Goal: Task Accomplishment & Management: Manage account settings

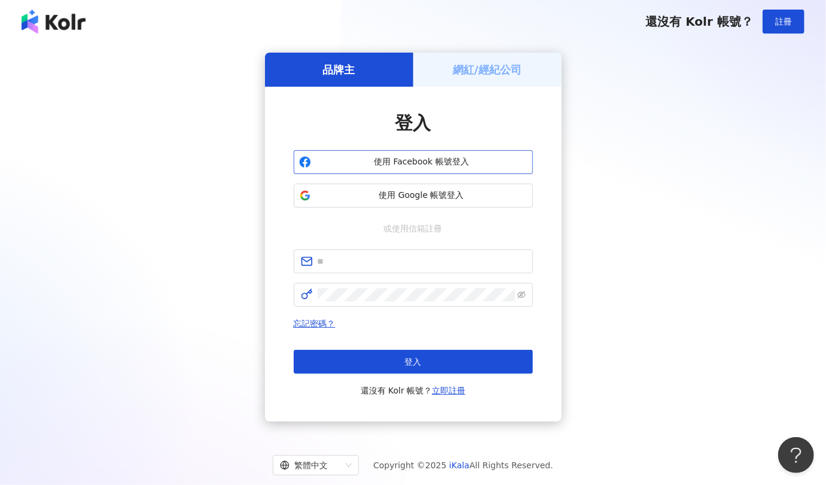
click at [373, 161] on span "使用 Facebook 帳號登入" at bounding box center [422, 162] width 212 height 12
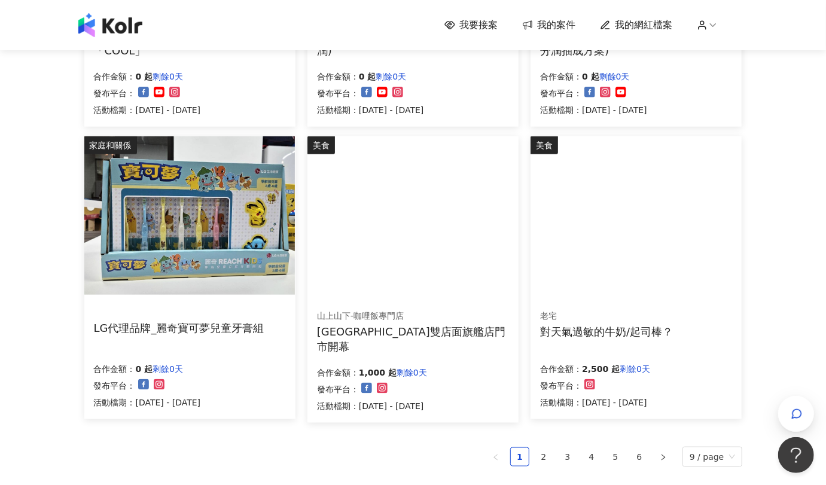
scroll to position [664, 0]
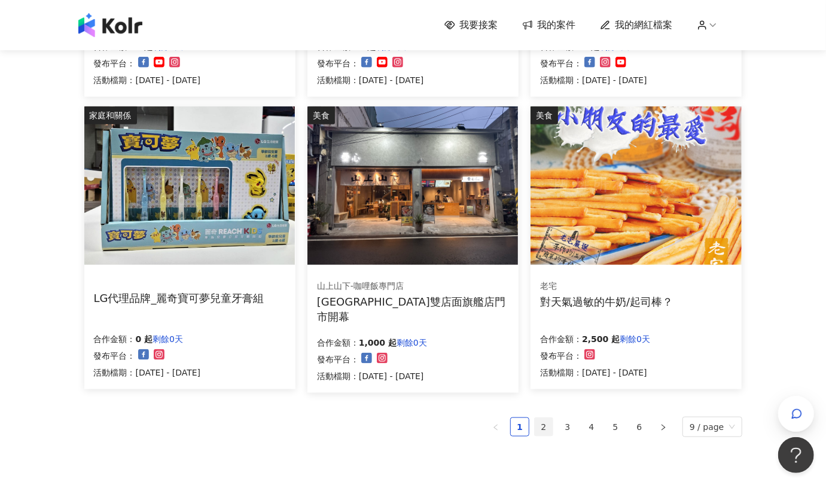
click at [547, 428] on link "2" at bounding box center [544, 427] width 18 height 18
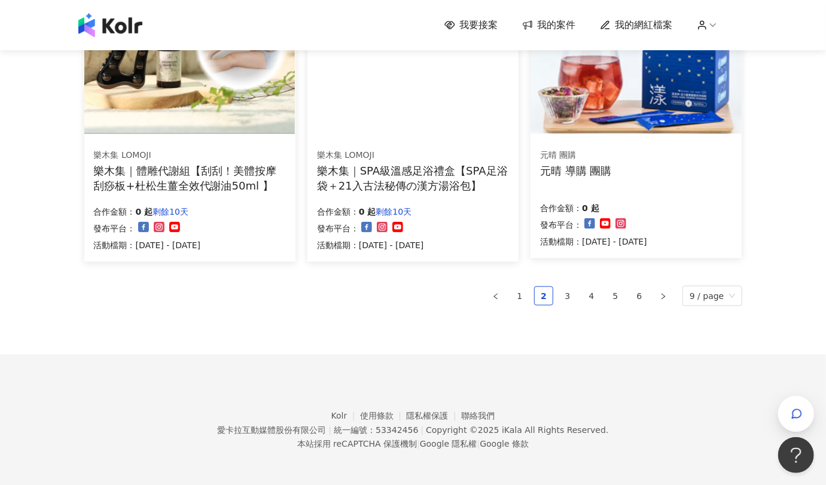
scroll to position [799, 0]
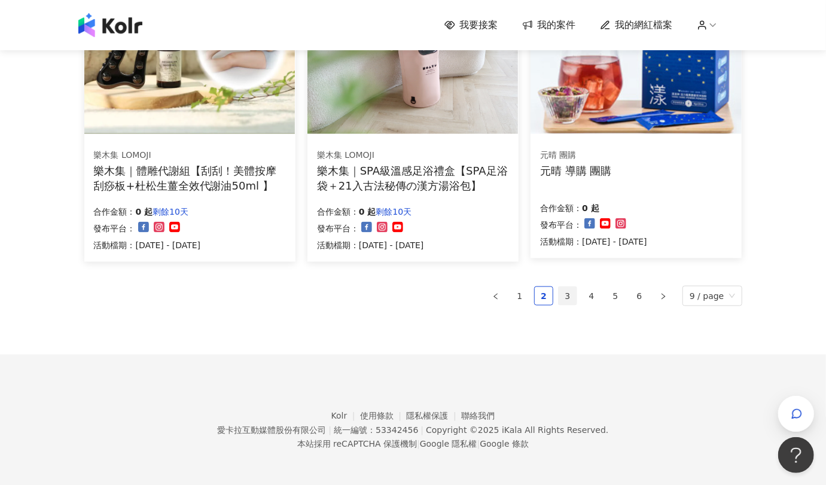
click at [576, 297] on link "3" at bounding box center [567, 296] width 18 height 18
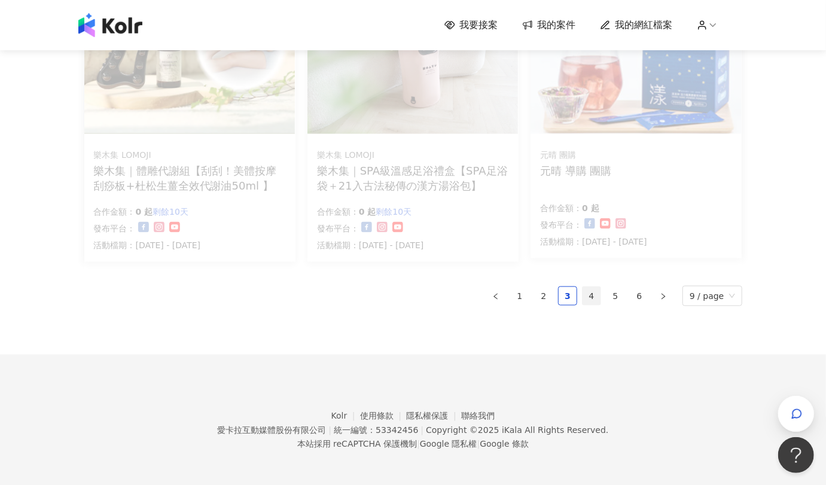
click at [590, 295] on link "4" at bounding box center [591, 296] width 18 height 18
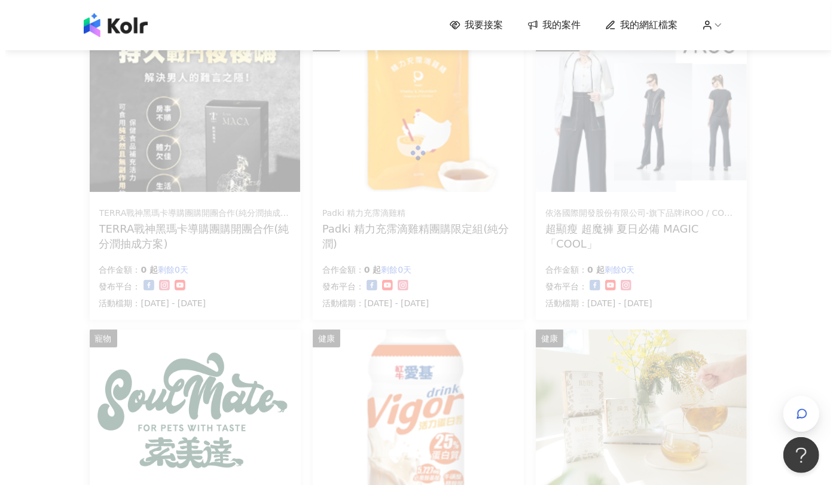
scroll to position [0, 0]
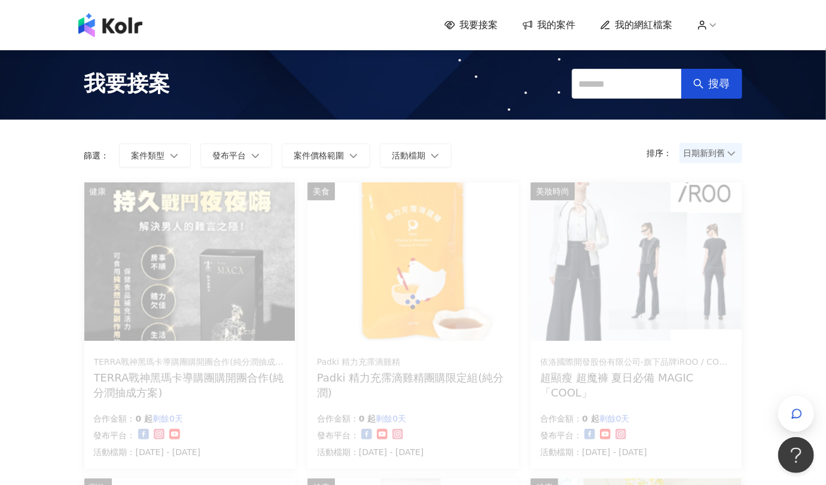
click at [562, 29] on span "我的案件" at bounding box center [557, 25] width 38 height 13
click at [545, 25] on span "我的案件" at bounding box center [557, 25] width 38 height 13
click at [119, 29] on img at bounding box center [110, 25] width 64 height 24
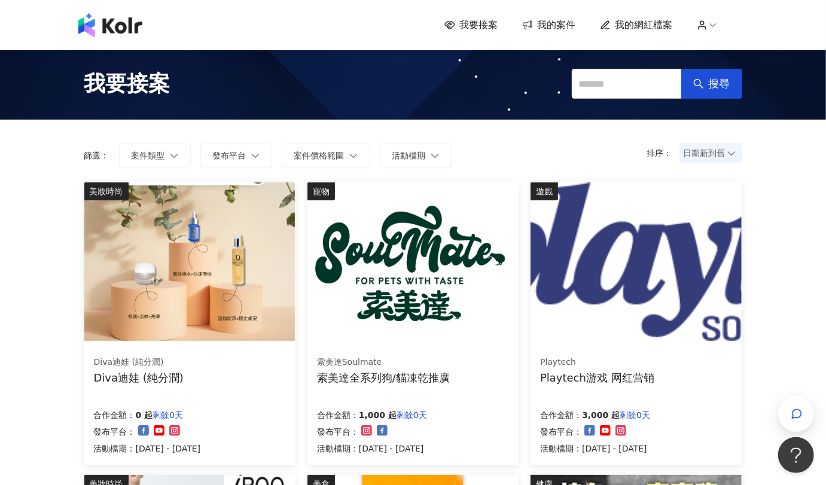
click at [551, 16] on div "我要接案 我的案件 我的網紅檔案" at bounding box center [413, 25] width 682 height 24
click at [555, 23] on span "我的案件" at bounding box center [557, 25] width 38 height 13
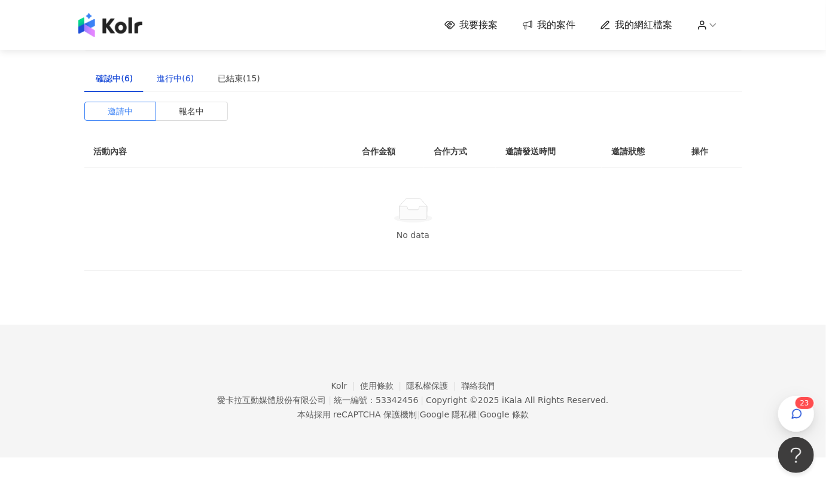
click at [171, 78] on div "進行中(6)" at bounding box center [175, 78] width 37 height 13
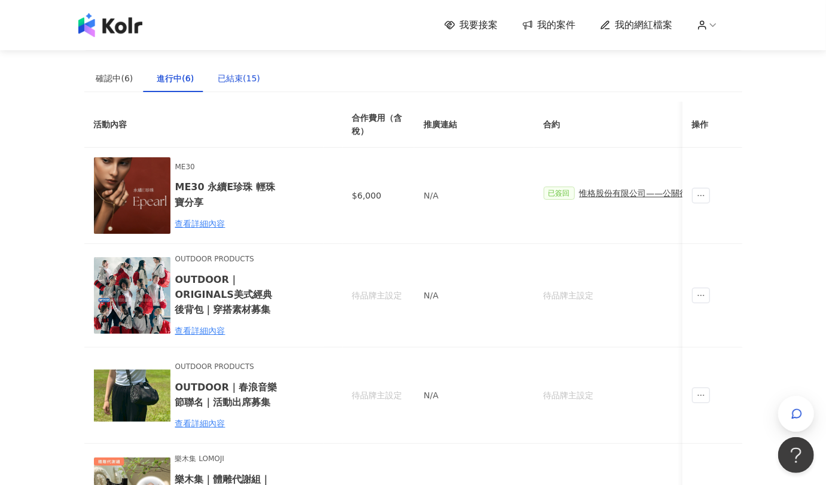
click at [243, 73] on div "已結束(15)" at bounding box center [239, 78] width 42 height 13
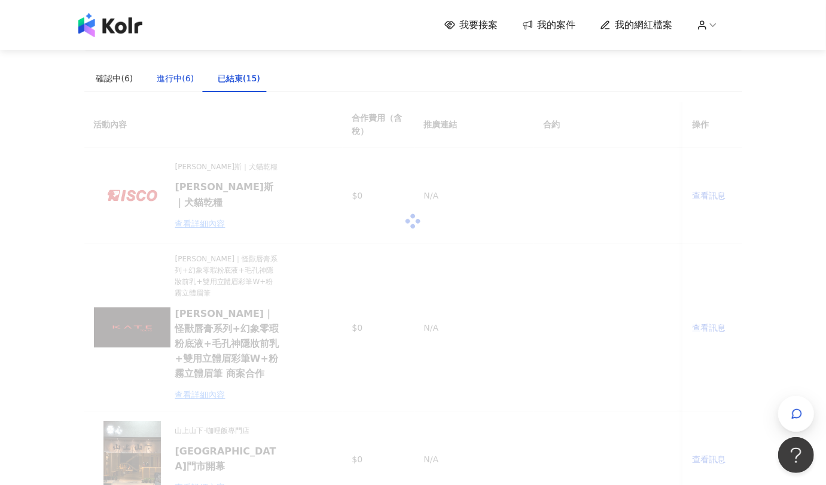
click at [163, 75] on div "進行中(6)" at bounding box center [175, 78] width 37 height 13
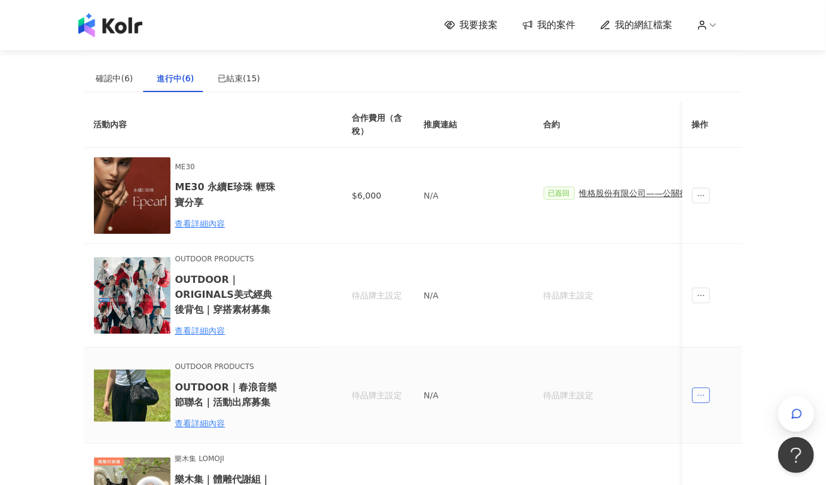
click at [699, 399] on span "ellipsis" at bounding box center [701, 395] width 18 height 16
click at [719, 451] on div "傳訊" at bounding box center [722, 448] width 42 height 13
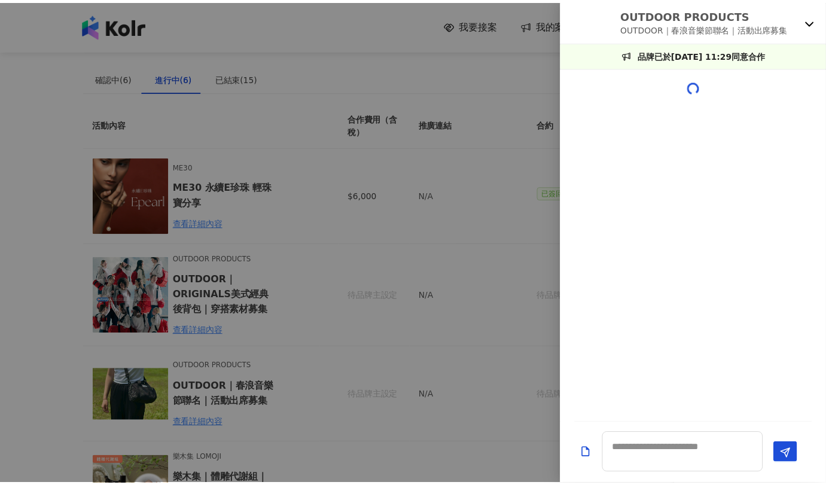
scroll to position [619, 0]
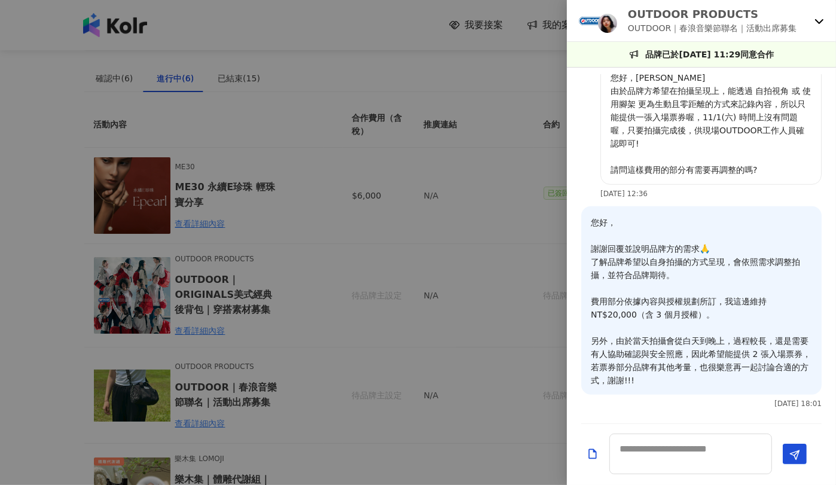
click at [19, 164] on div at bounding box center [418, 242] width 836 height 485
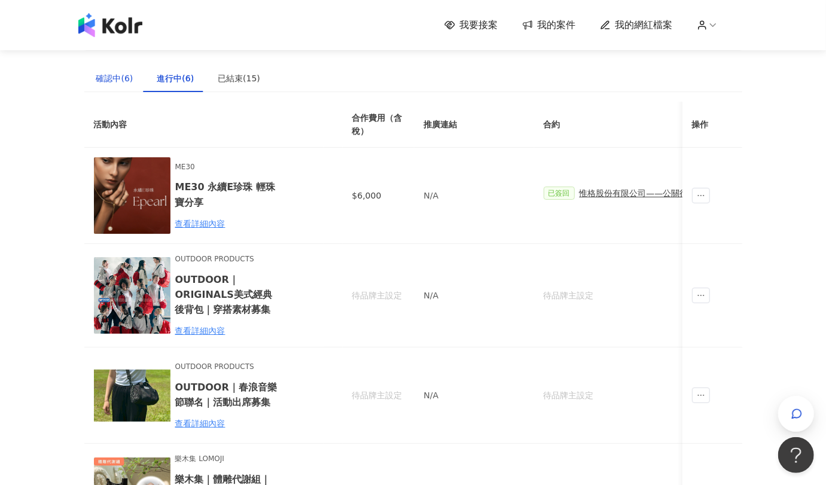
click at [106, 77] on div "確認中(6)" at bounding box center [114, 78] width 37 height 13
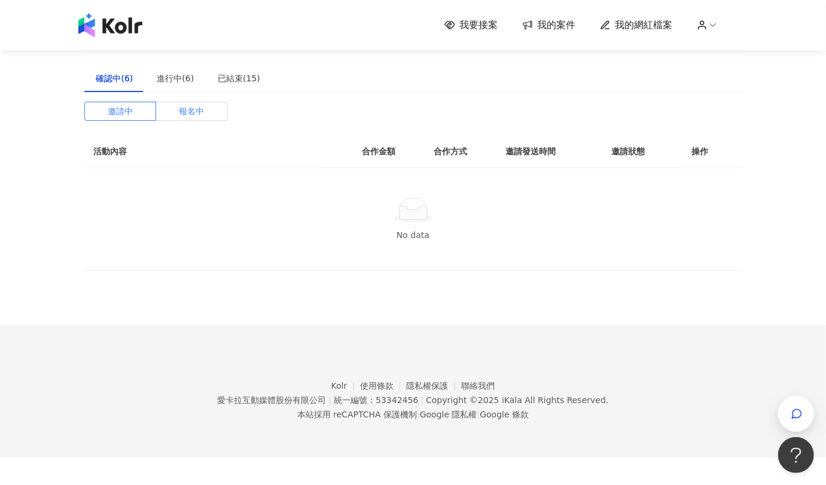
click at [202, 114] on span "報名中" at bounding box center [191, 111] width 25 height 18
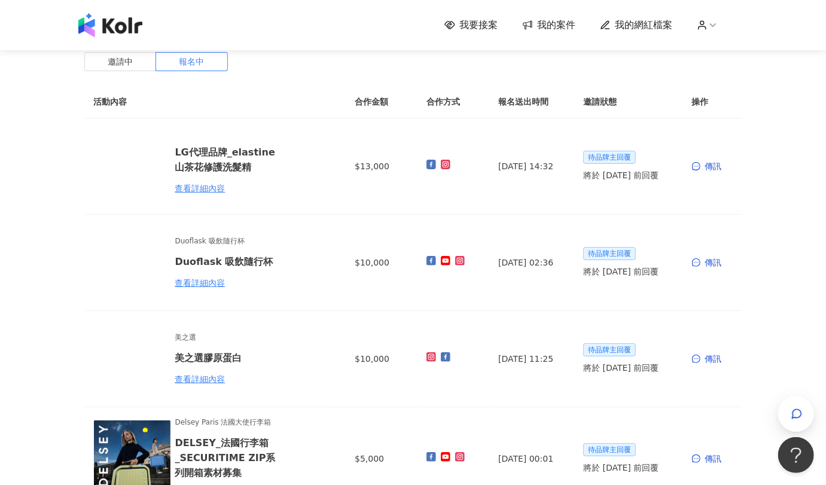
scroll to position [0, 0]
